Goal: Transaction & Acquisition: Purchase product/service

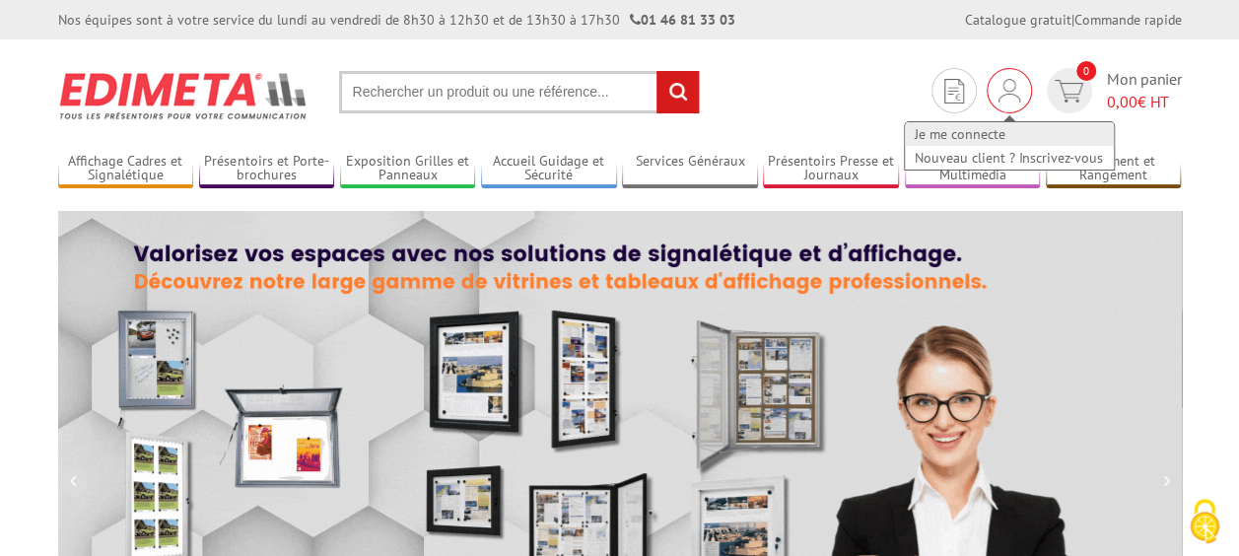
click at [974, 123] on link "Je me connecte" at bounding box center [1009, 134] width 209 height 24
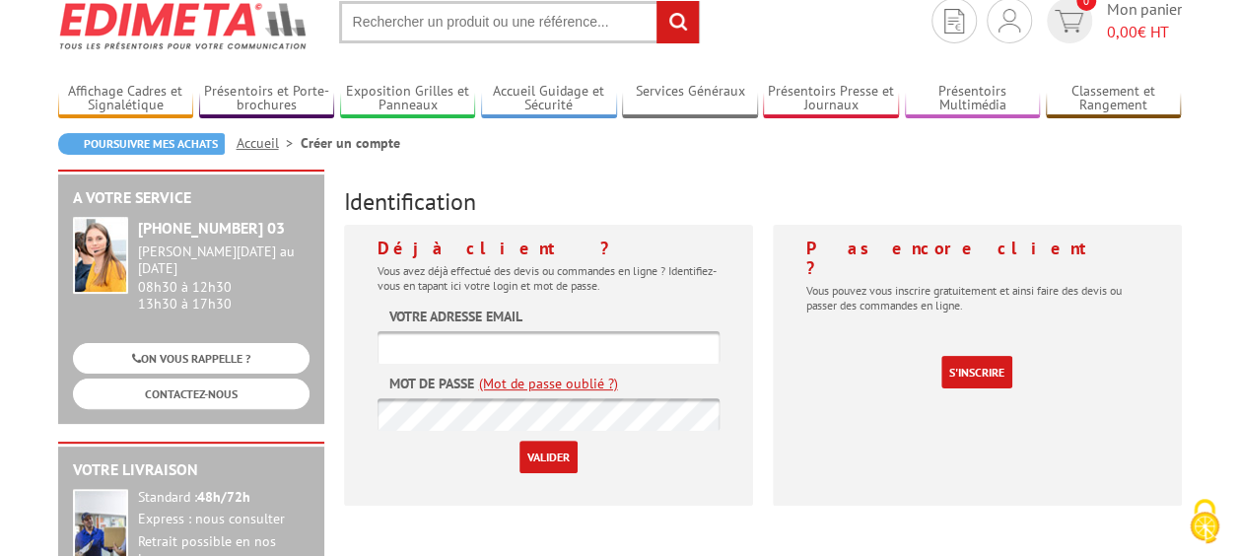
scroll to position [197, 0]
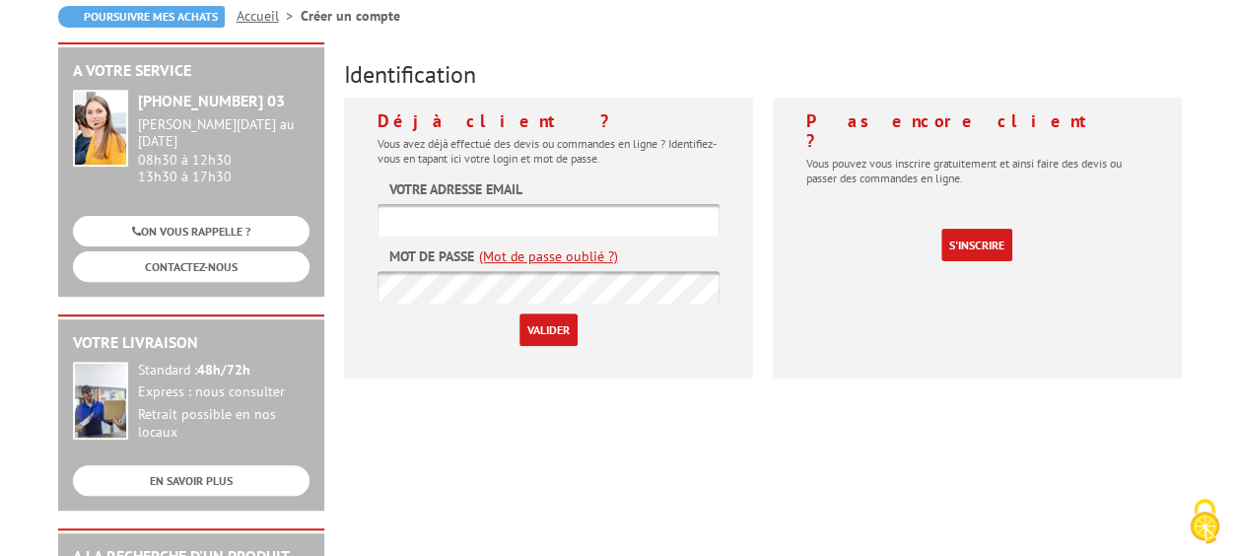
type input "[EMAIL_ADDRESS][DOMAIN_NAME]"
click at [548, 331] on input "Valider" at bounding box center [548, 329] width 58 height 33
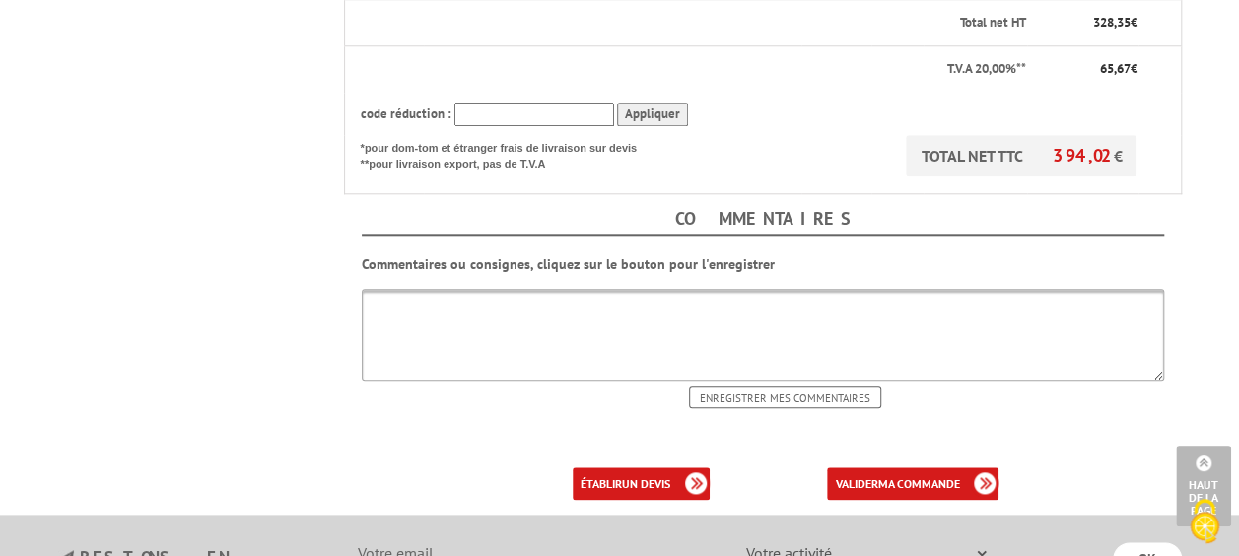
scroll to position [985, 0]
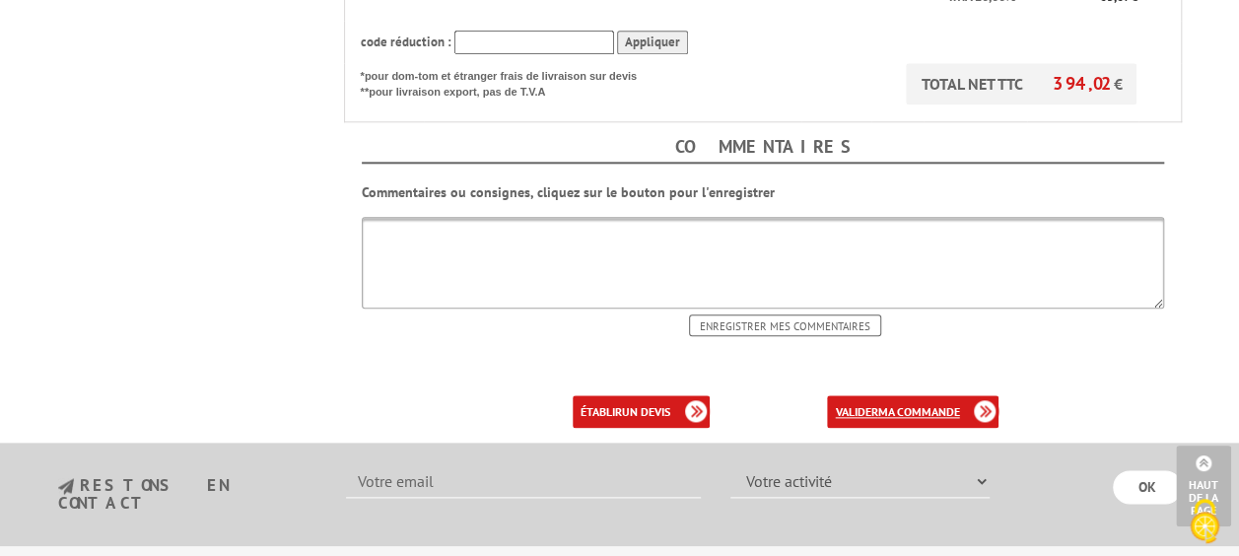
click at [924, 404] on b "ma commande" at bounding box center [918, 411] width 82 height 15
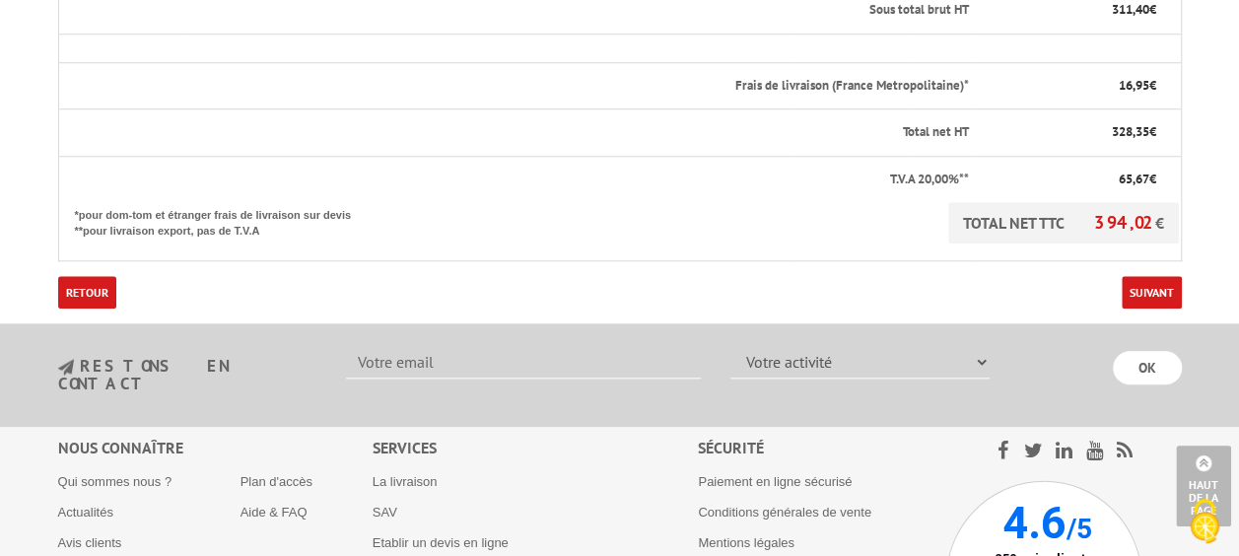
scroll to position [887, 0]
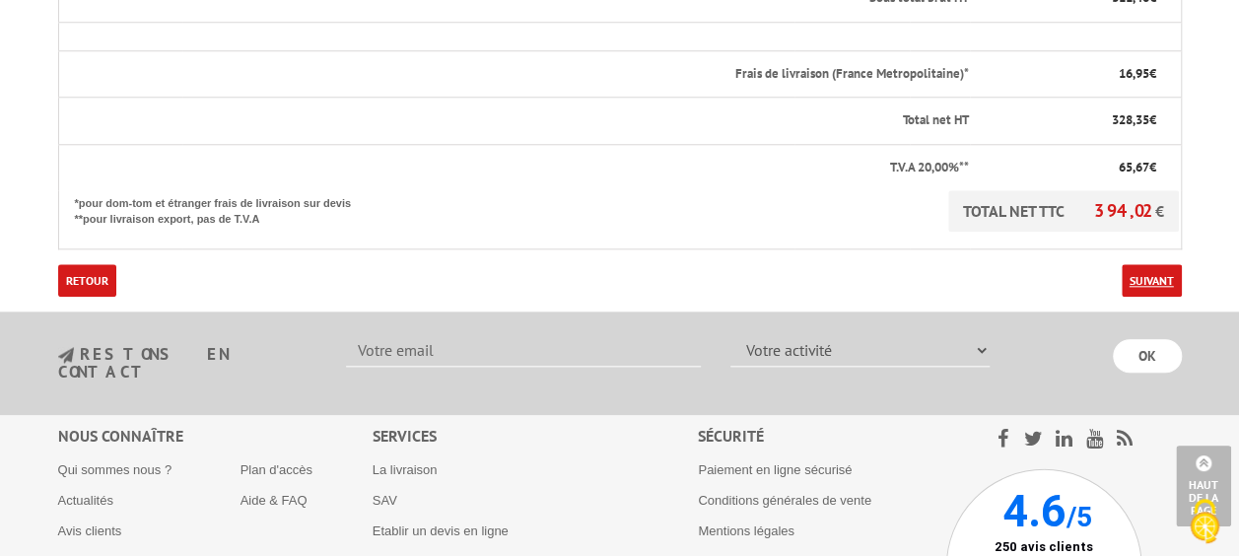
click at [1149, 264] on link "Suivant" at bounding box center [1151, 280] width 60 height 33
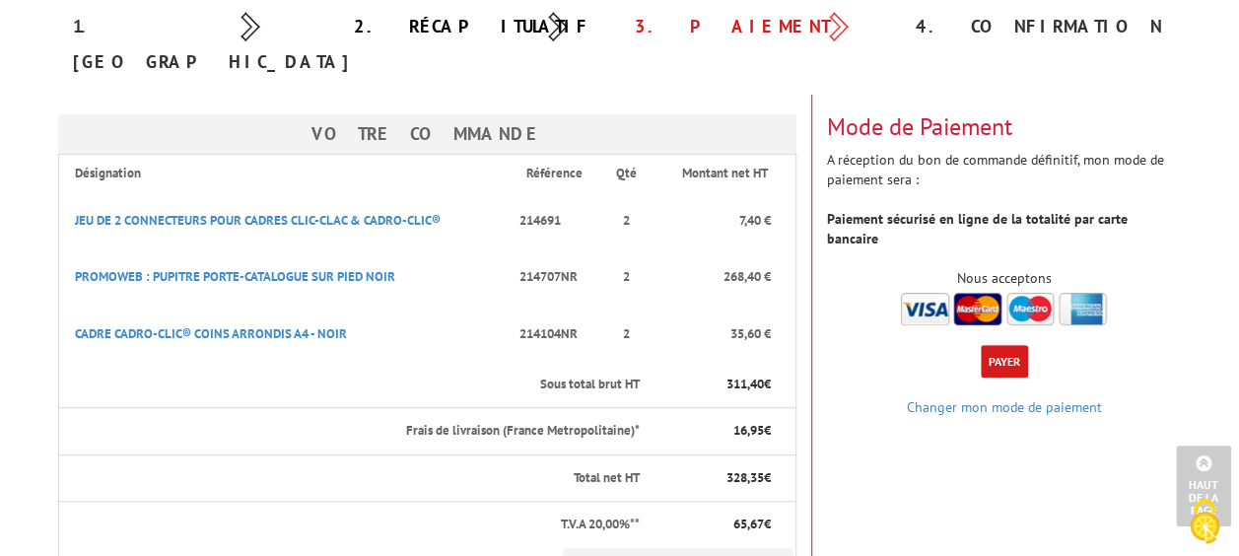
scroll to position [197, 0]
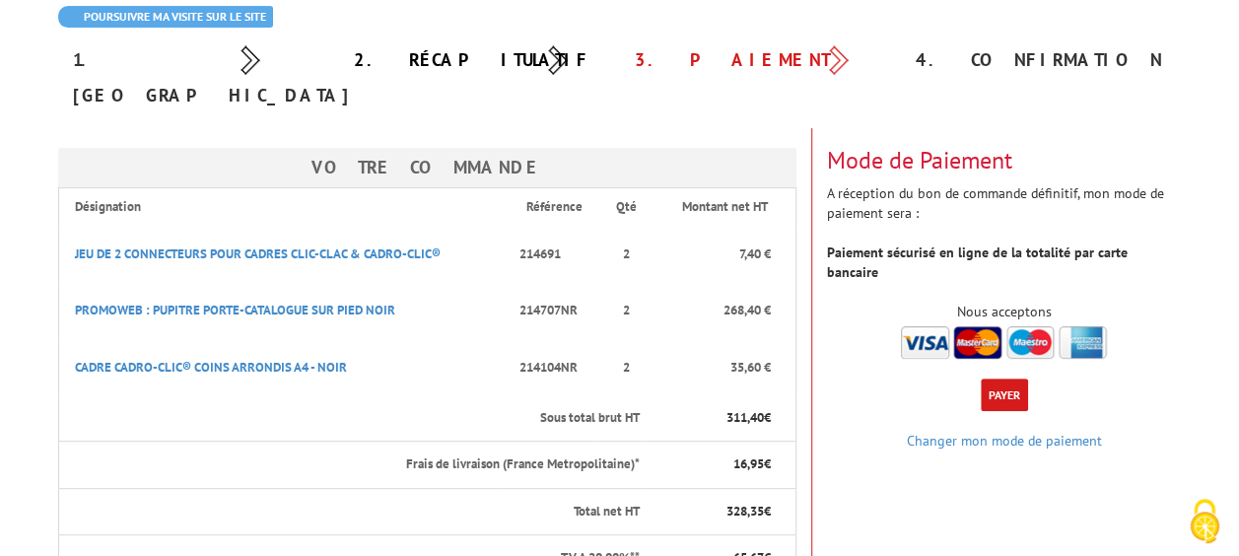
click at [998, 378] on button "Payer" at bounding box center [1004, 394] width 47 height 33
